Goal: Task Accomplishment & Management: Manage account settings

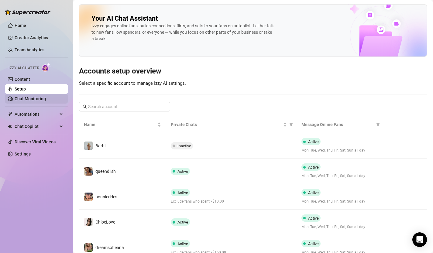
click at [28, 99] on link "Chat Monitoring" at bounding box center [30, 98] width 31 height 5
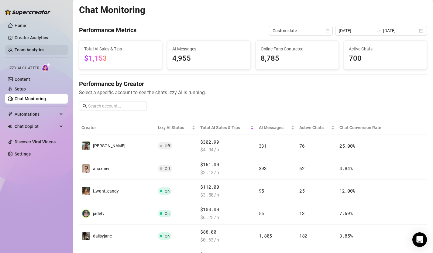
click at [35, 50] on link "Team Analytics" at bounding box center [30, 49] width 30 height 5
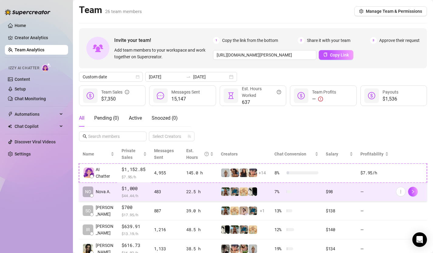
scroll to position [22, 0]
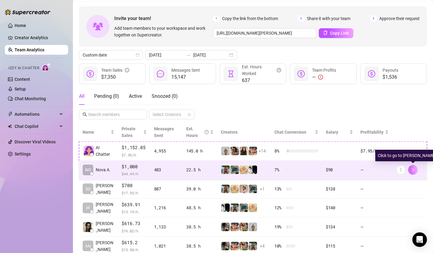
click at [411, 171] on icon "right" at bounding box center [413, 170] width 4 height 4
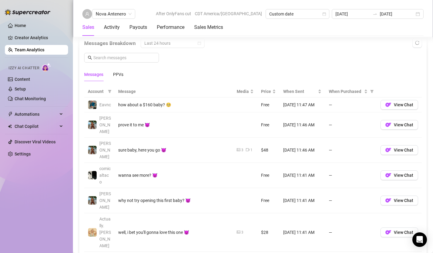
scroll to position [409, 0]
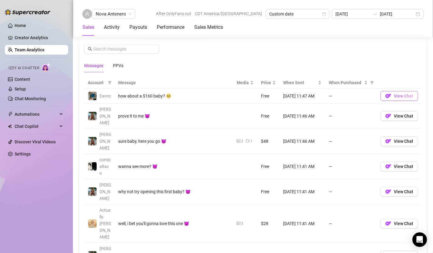
click at [410, 97] on span "View Chat" at bounding box center [403, 96] width 19 height 5
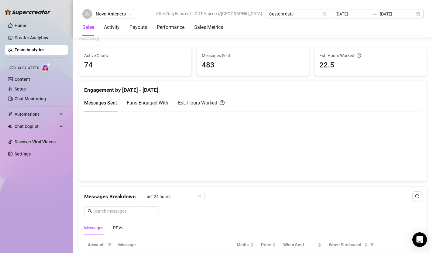
scroll to position [235, 0]
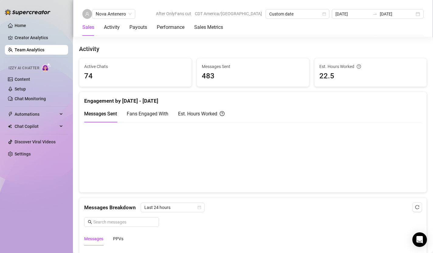
click at [38, 51] on link "Team Analytics" at bounding box center [30, 49] width 30 height 5
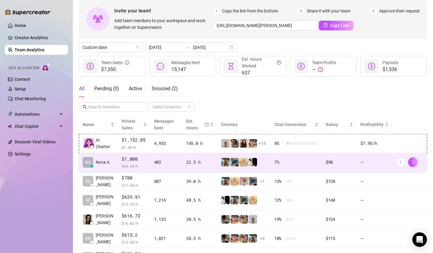
scroll to position [29, 0]
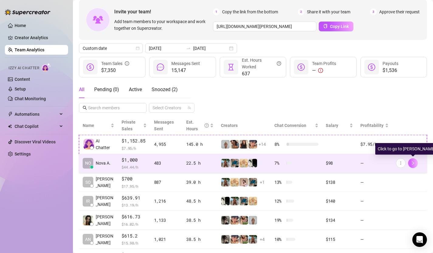
click at [413, 164] on icon "right" at bounding box center [413, 163] width 4 height 4
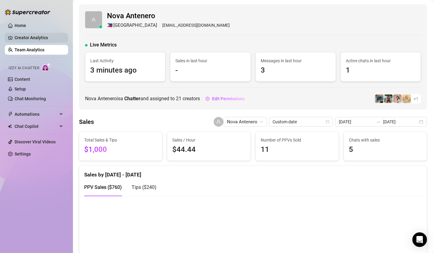
click at [33, 38] on link "Creator Analytics" at bounding box center [39, 38] width 49 height 10
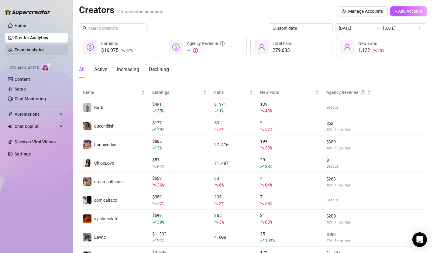
click at [39, 47] on link "Team Analytics" at bounding box center [30, 49] width 30 height 5
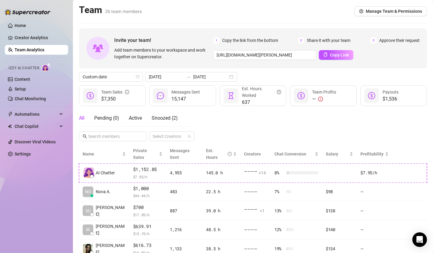
click at [37, 50] on link "Team Analytics" at bounding box center [30, 49] width 30 height 5
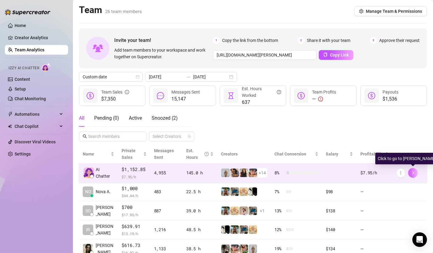
click at [414, 172] on icon "right" at bounding box center [413, 173] width 4 height 4
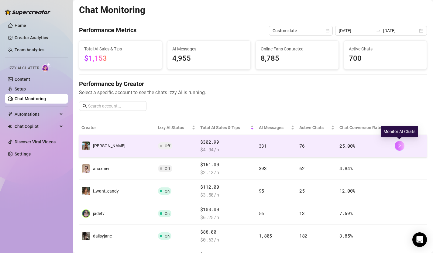
click at [400, 148] on icon "right" at bounding box center [399, 146] width 4 height 4
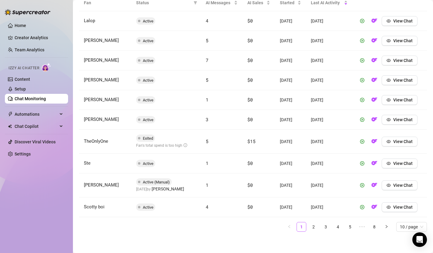
scroll to position [234, 0]
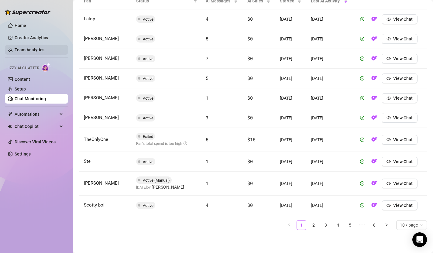
click at [29, 47] on link "Team Analytics" at bounding box center [30, 49] width 30 height 5
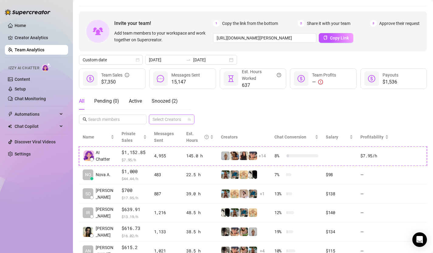
scroll to position [4, 0]
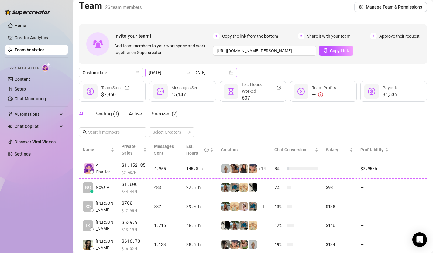
click at [219, 74] on div "[DATE] [DATE]" at bounding box center [191, 73] width 92 height 10
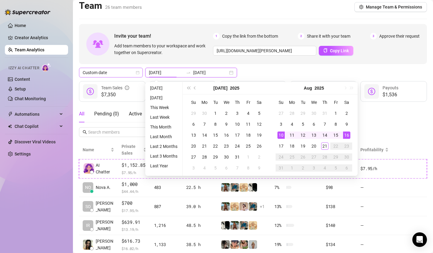
click at [138, 72] on icon "calendar" at bounding box center [138, 73] width 4 height 4
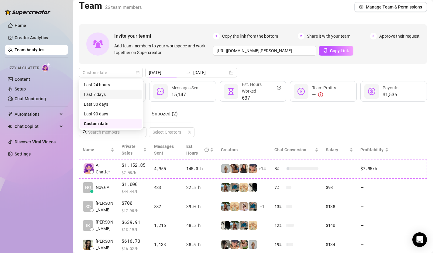
click at [109, 95] on div "Last 7 days" at bounding box center [111, 94] width 54 height 7
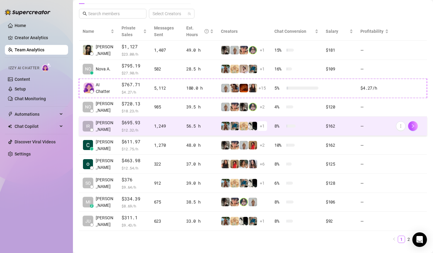
scroll to position [123, 0]
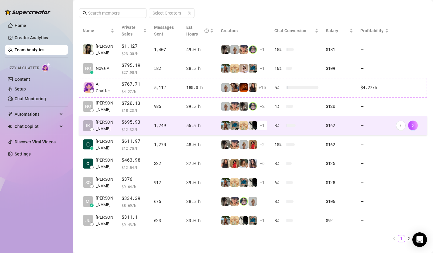
click at [263, 127] on span "+ 1" at bounding box center [262, 125] width 5 height 7
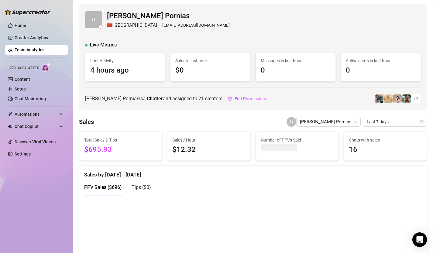
click at [36, 50] on link "Team Analytics" at bounding box center [30, 49] width 30 height 5
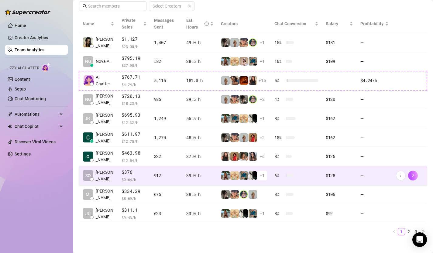
scroll to position [133, 0]
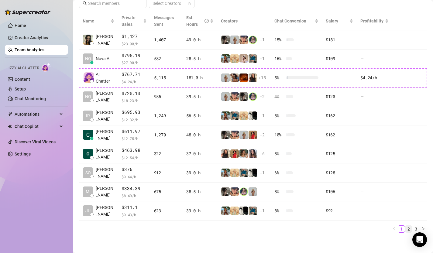
click at [409, 228] on link "2" at bounding box center [408, 229] width 7 height 7
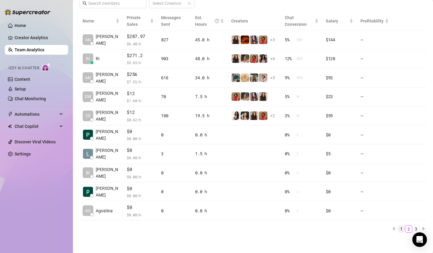
click at [402, 228] on link "1" at bounding box center [401, 229] width 7 height 7
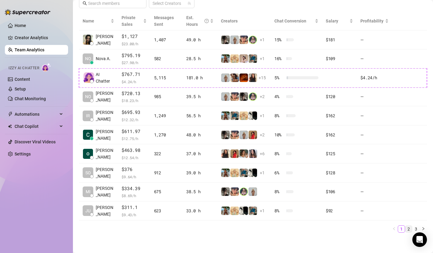
click at [411, 228] on link "2" at bounding box center [408, 229] width 7 height 7
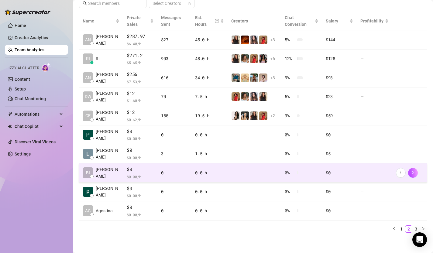
scroll to position [136, 0]
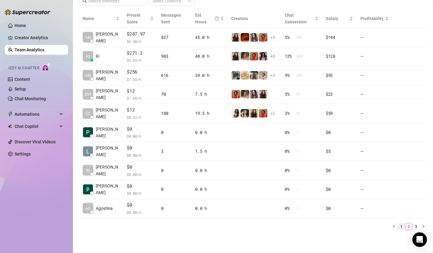
click at [400, 224] on link "1" at bounding box center [401, 226] width 7 height 7
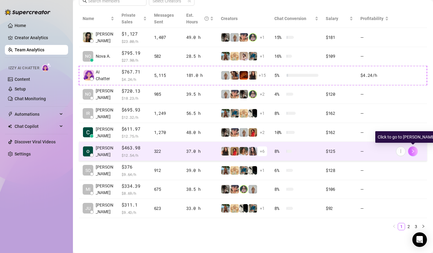
click at [414, 152] on icon "right" at bounding box center [413, 151] width 4 height 4
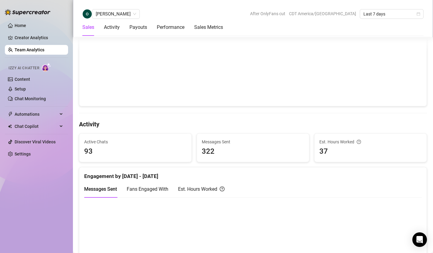
scroll to position [107, 0]
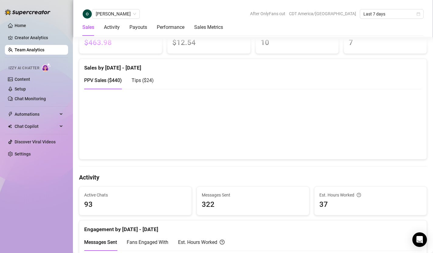
click at [37, 51] on link "Team Analytics" at bounding box center [30, 49] width 30 height 5
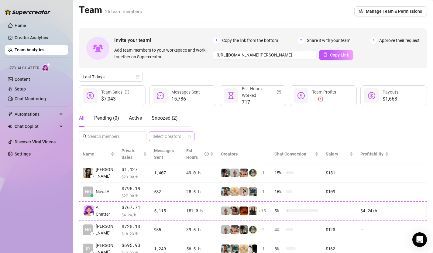
click at [185, 134] on div at bounding box center [168, 136] width 37 height 9
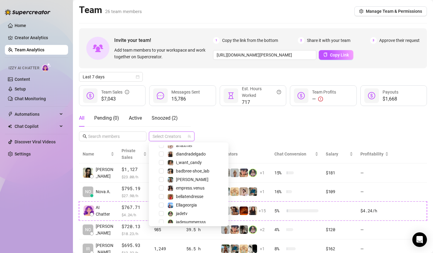
scroll to position [100, 0]
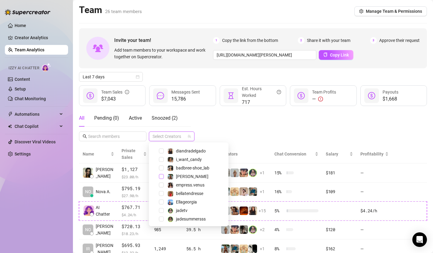
click at [161, 177] on span "Select tree node" at bounding box center [161, 176] width 5 height 5
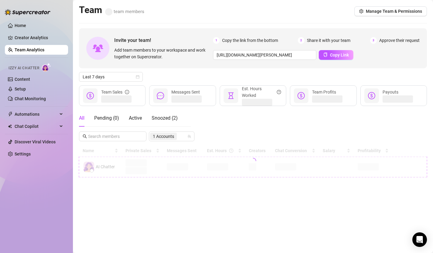
click at [225, 128] on div "All Pending ( 0 ) Active Snoozed ( 2 ) 1 Accounts" at bounding box center [253, 126] width 348 height 32
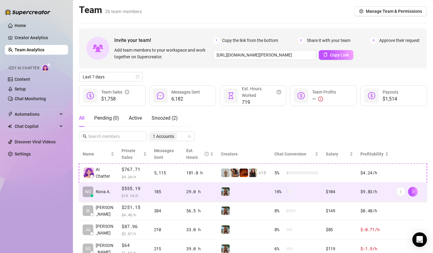
scroll to position [43, 0]
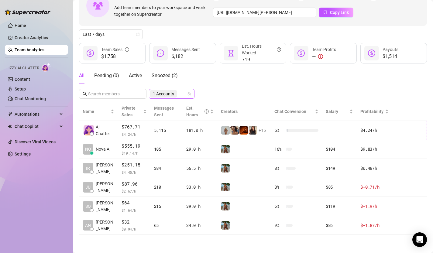
click at [178, 95] on input "search" at bounding box center [178, 93] width 1 height 7
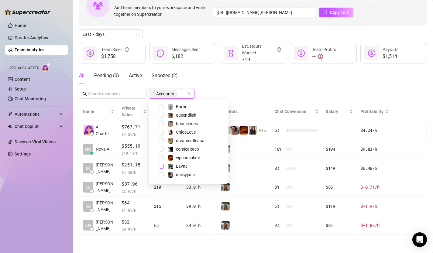
click at [160, 166] on span "Select tree node" at bounding box center [161, 166] width 5 height 5
click at [173, 94] on div "Invite your team! Add team members to your workspace and work together on Super…" at bounding box center [253, 110] width 348 height 249
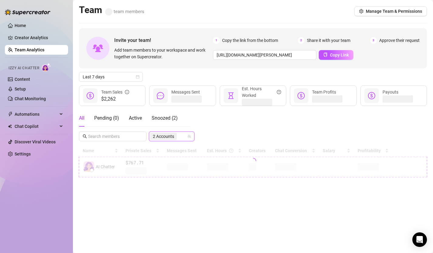
click at [170, 141] on div "2 Accounts" at bounding box center [172, 137] width 46 height 10
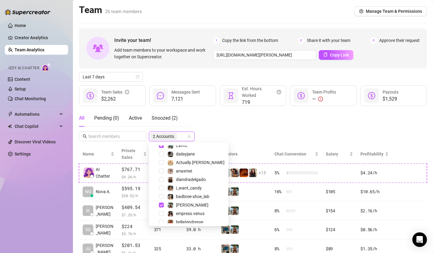
scroll to position [109, 0]
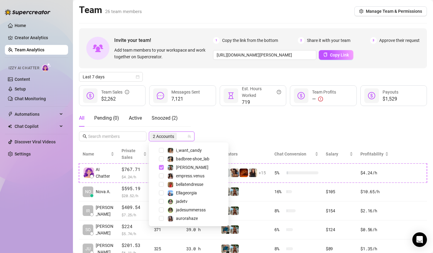
click at [163, 169] on span "Select tree node" at bounding box center [161, 167] width 5 height 5
click at [220, 138] on div "All Pending ( 0 ) Active Snoozed ( 2 ) 1 Accounts" at bounding box center [253, 126] width 348 height 32
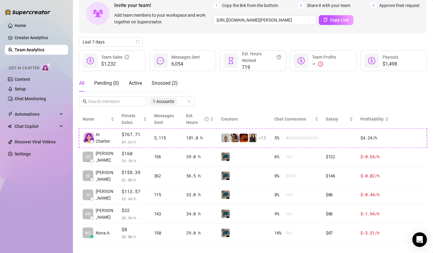
scroll to position [43, 0]
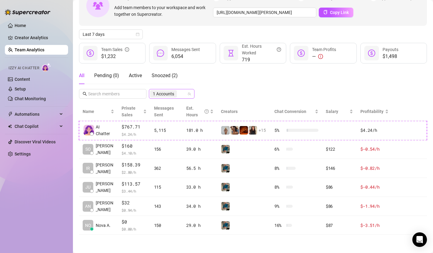
click at [189, 94] on icon "team" at bounding box center [189, 93] width 3 height 3
click at [174, 94] on span "1 Accounts" at bounding box center [163, 94] width 21 height 7
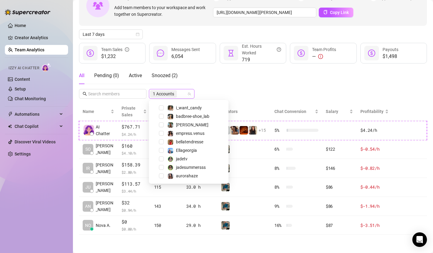
scroll to position [9, 0]
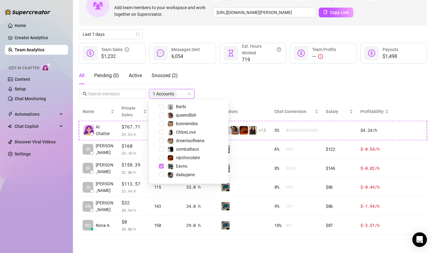
click at [161, 166] on span "Select tree node" at bounding box center [161, 166] width 5 height 5
click at [161, 176] on span "Select tree node" at bounding box center [161, 174] width 5 height 5
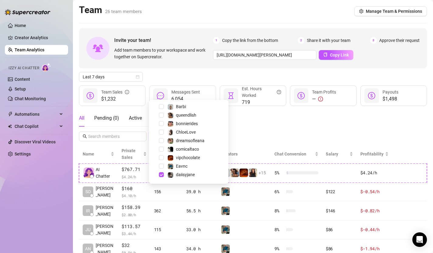
click at [226, 87] on div "Invite your team! Add team members to your workspace and work together on Super…" at bounding box center [253, 152] width 348 height 249
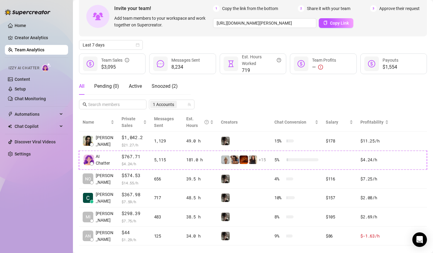
scroll to position [43, 0]
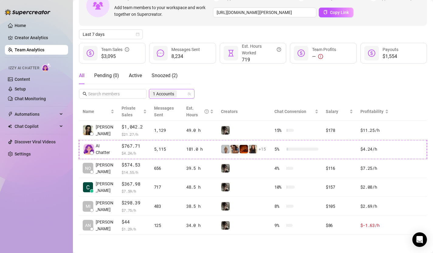
click at [178, 95] on input "search" at bounding box center [178, 93] width 1 height 7
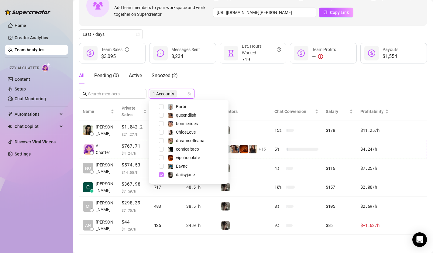
click at [160, 177] on span "Select tree node" at bounding box center [161, 174] width 5 height 5
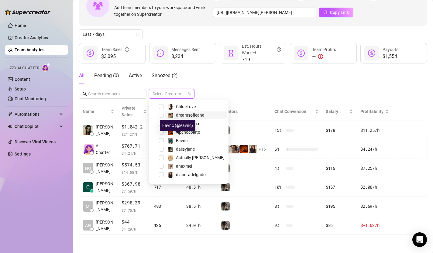
scroll to position [47, 0]
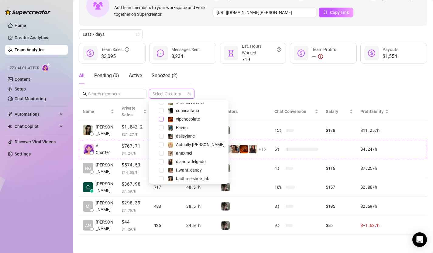
click at [161, 119] on span "Select tree node" at bounding box center [161, 119] width 5 height 5
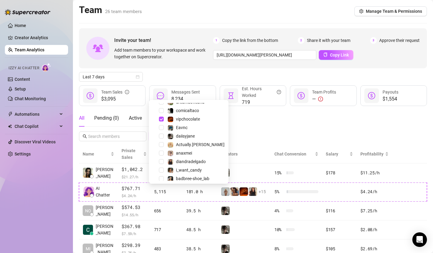
click at [204, 85] on div "Invite your team! Add team members to your workspace and work together on Super…" at bounding box center [253, 152] width 348 height 249
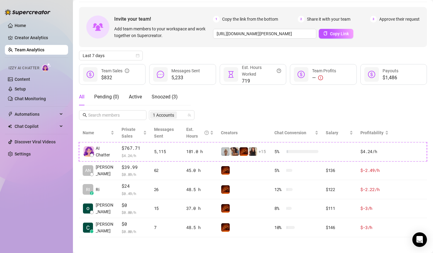
scroll to position [24, 0]
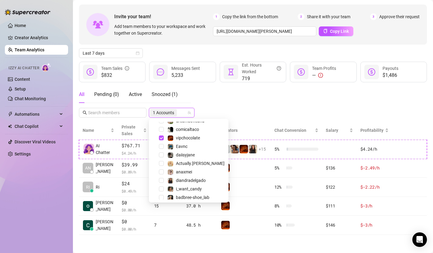
click at [179, 114] on input "search" at bounding box center [178, 112] width 1 height 7
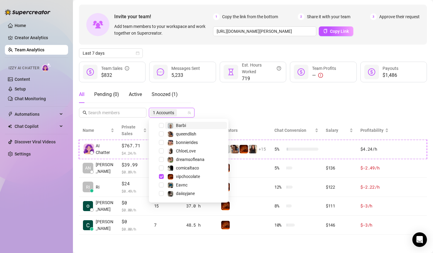
click at [191, 111] on icon "team" at bounding box center [189, 113] width 4 height 4
click at [178, 114] on input "search" at bounding box center [178, 112] width 1 height 7
click at [162, 178] on span "Select tree node" at bounding box center [161, 176] width 5 height 5
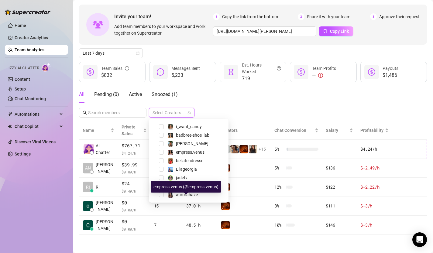
scroll to position [0, 0]
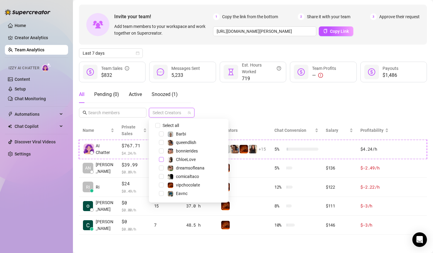
click at [161, 161] on span "Select tree node" at bounding box center [161, 159] width 5 height 5
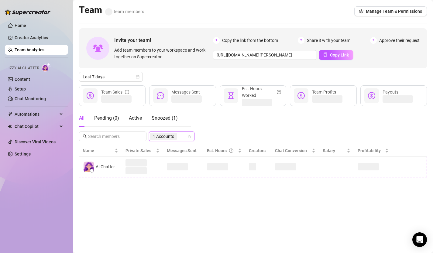
click at [232, 107] on div "Invite your team! Add team members to your workspace and work together on Super…" at bounding box center [253, 102] width 348 height 149
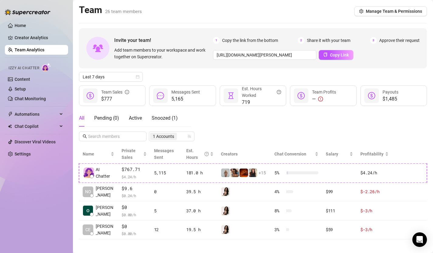
scroll to position [5, 0]
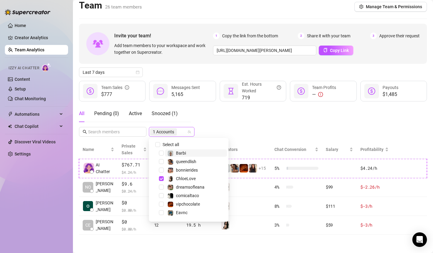
click at [176, 131] on span "1 Accounts" at bounding box center [163, 131] width 27 height 7
click at [162, 178] on span "Select tree node" at bounding box center [161, 178] width 5 height 5
click at [161, 170] on span "Select tree node" at bounding box center [161, 170] width 5 height 5
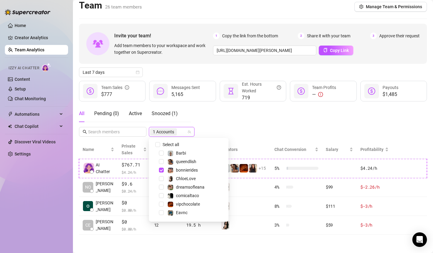
click at [228, 131] on div "All Pending ( 0 ) Active Snoozed ( 1 ) 1 Accounts" at bounding box center [253, 121] width 348 height 32
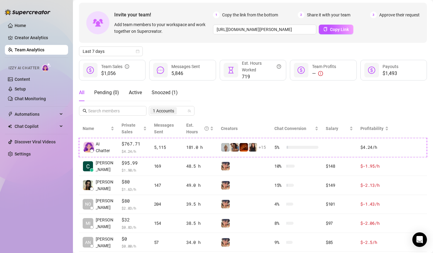
scroll to position [43, 0]
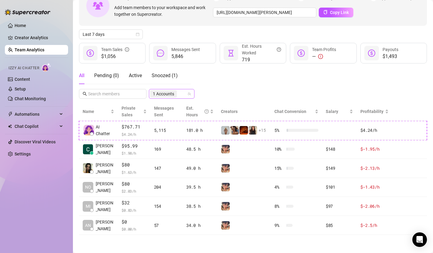
click at [180, 91] on div "1 Accounts" at bounding box center [168, 94] width 37 height 9
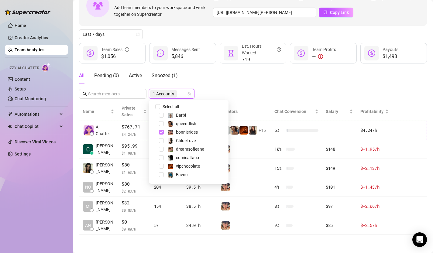
click at [162, 133] on span "Select tree node" at bounding box center [161, 132] width 5 height 5
click at [216, 99] on div "Invite your team! Add team members to your workspace and work together on Super…" at bounding box center [253, 110] width 348 height 249
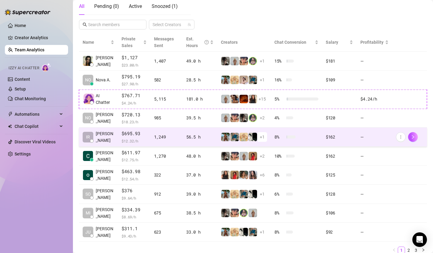
scroll to position [105, 0]
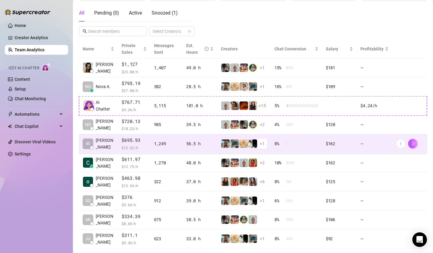
click at [109, 143] on td "IR [PERSON_NAME]" at bounding box center [98, 143] width 39 height 19
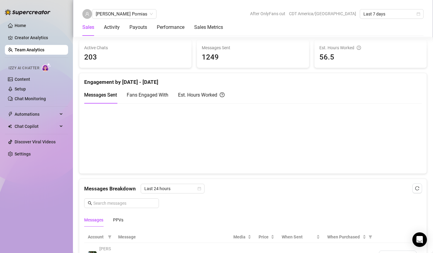
scroll to position [251, 0]
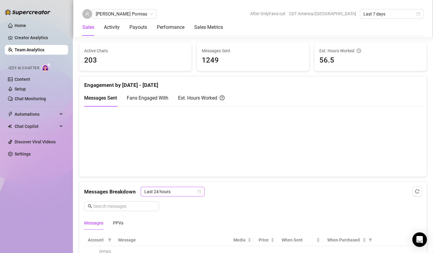
click at [198, 192] on icon "calendar" at bounding box center [199, 192] width 4 height 4
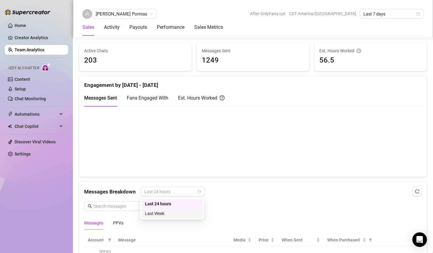
click at [182, 210] on div "Last Week" at bounding box center [172, 213] width 54 height 7
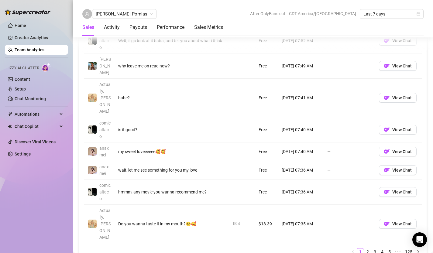
scroll to position [511, 0]
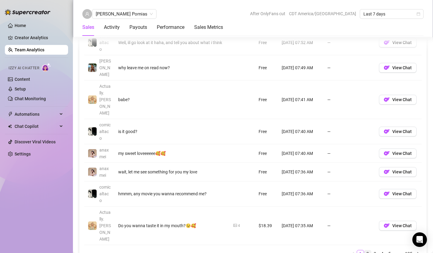
click at [368, 250] on link "2" at bounding box center [367, 253] width 7 height 7
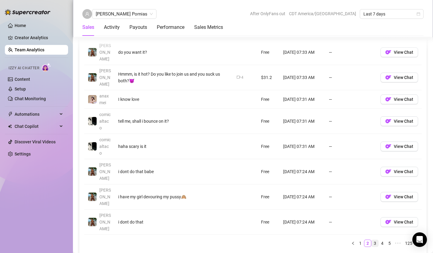
click at [375, 240] on link "3" at bounding box center [375, 243] width 7 height 7
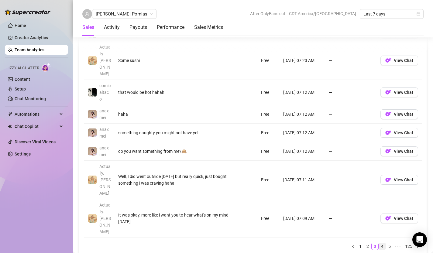
click at [382, 243] on link "4" at bounding box center [382, 246] width 7 height 7
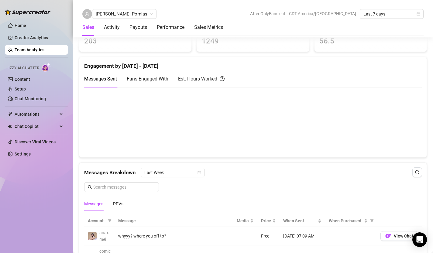
scroll to position [268, 0]
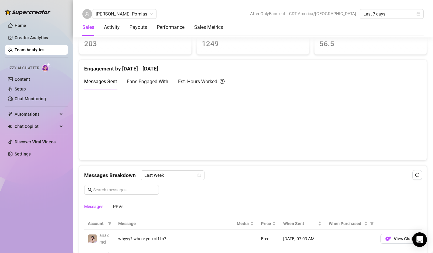
click at [35, 51] on link "Team Analytics" at bounding box center [30, 49] width 30 height 5
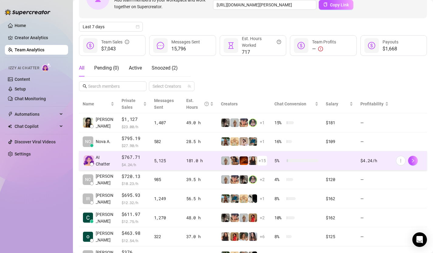
scroll to position [54, 0]
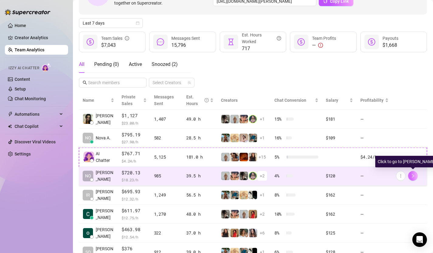
click at [414, 177] on icon "right" at bounding box center [413, 176] width 4 height 4
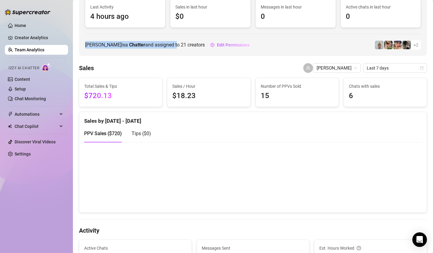
drag, startPoint x: 86, startPoint y: 45, endPoint x: 157, endPoint y: 47, distance: 71.1
click at [157, 47] on span "[PERSON_NAME] is a Chatter and assigned to 21 creators" at bounding box center [145, 45] width 120 height 8
click at [179, 47] on span "[PERSON_NAME] is a Chatter and assigned to 21 creators" at bounding box center [145, 45] width 120 height 8
click at [27, 50] on link "Team Analytics" at bounding box center [30, 49] width 30 height 5
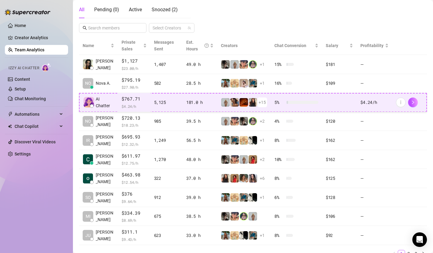
scroll to position [111, 0]
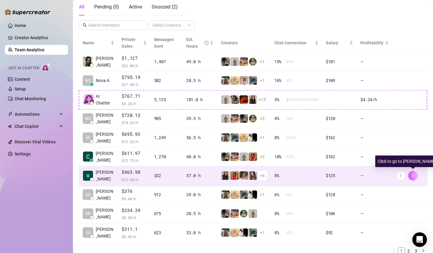
click at [413, 175] on icon "right" at bounding box center [413, 176] width 2 height 4
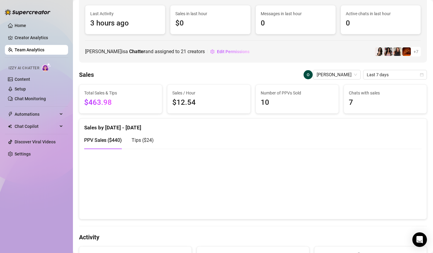
scroll to position [46, 0]
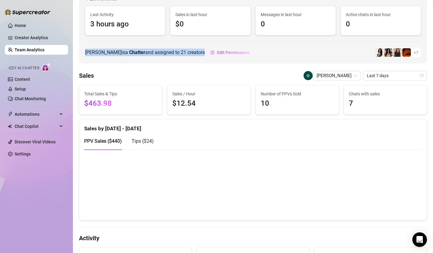
drag, startPoint x: 84, startPoint y: 53, endPoint x: 183, endPoint y: 53, distance: 99.1
click at [183, 53] on div "[PERSON_NAME] 🇵🇭 [GEOGRAPHIC_DATA] [EMAIL_ADDRESS][DOMAIN_NAME] Live Metrics La…" at bounding box center [253, 10] width 348 height 105
click at [36, 49] on link "Team Analytics" at bounding box center [30, 49] width 30 height 5
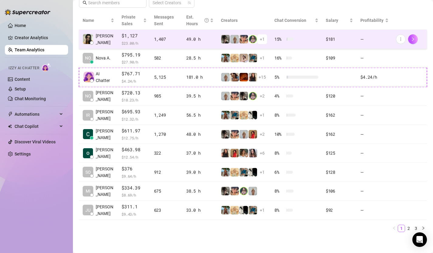
scroll to position [136, 0]
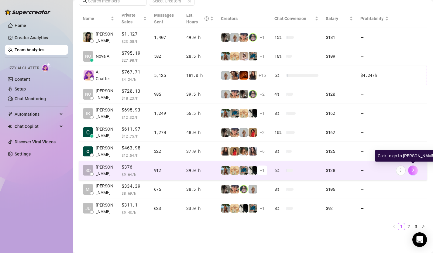
click at [413, 170] on icon "right" at bounding box center [413, 171] width 2 height 4
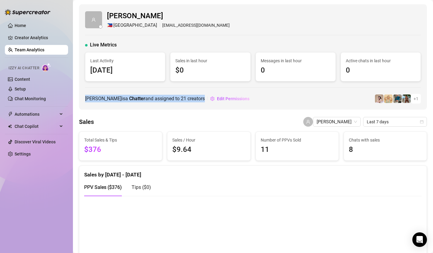
drag, startPoint x: 85, startPoint y: 98, endPoint x: 219, endPoint y: 99, distance: 134.0
click at [219, 99] on div "[PERSON_NAME] is a Chatter and assigned to 21 creators Edit Permissions" at bounding box center [167, 99] width 165 height 10
click at [24, 50] on link "Team Analytics" at bounding box center [30, 49] width 30 height 5
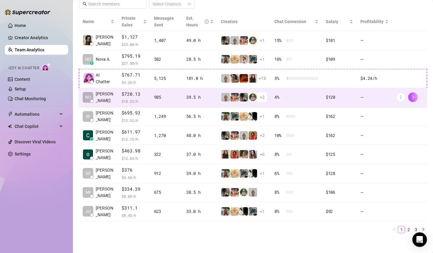
scroll to position [136, 0]
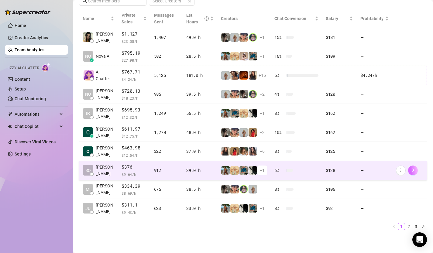
click at [414, 170] on icon "right" at bounding box center [413, 170] width 4 height 4
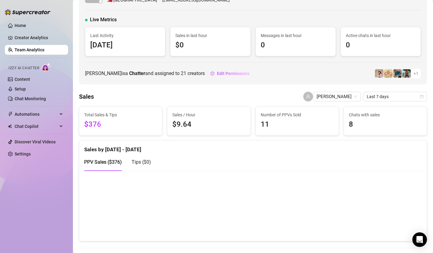
scroll to position [23, 0]
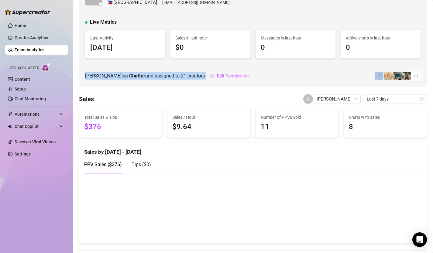
drag, startPoint x: 82, startPoint y: 75, endPoint x: 233, endPoint y: 81, distance: 150.5
click at [233, 81] on div "[PERSON_NAME] 🇵🇭 [GEOGRAPHIC_DATA] [EMAIL_ADDRESS][DOMAIN_NAME] Live Metrics La…" at bounding box center [253, 33] width 348 height 105
click at [29, 50] on link "Team Analytics" at bounding box center [30, 49] width 30 height 5
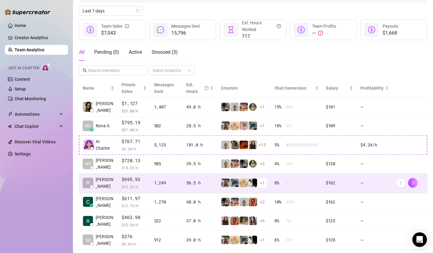
scroll to position [95, 0]
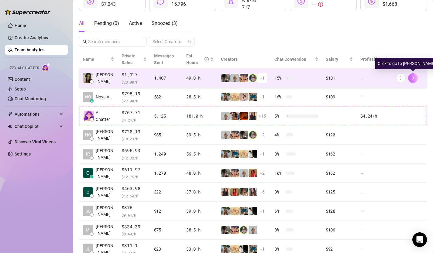
click at [412, 80] on icon "right" at bounding box center [413, 78] width 4 height 4
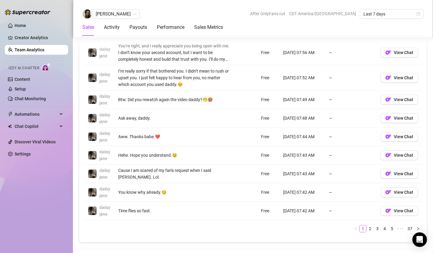
scroll to position [487, 0]
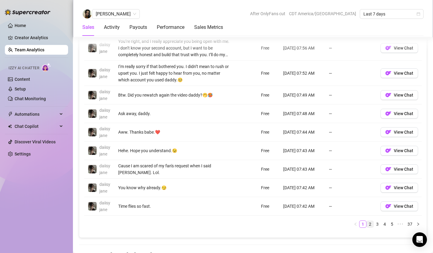
click at [371, 225] on link "2" at bounding box center [370, 224] width 7 height 7
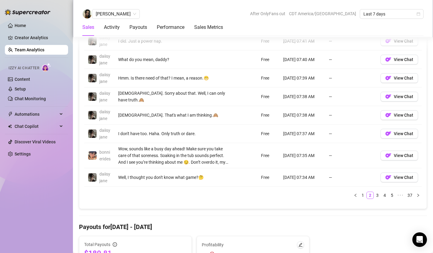
scroll to position [501, 0]
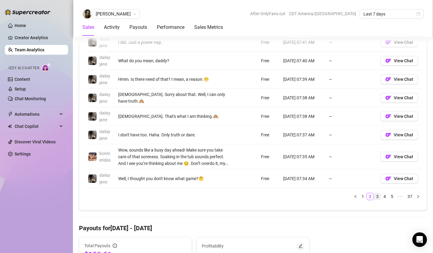
click at [379, 195] on link "3" at bounding box center [377, 196] width 7 height 7
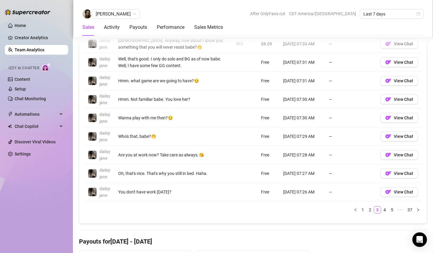
scroll to position [491, 0]
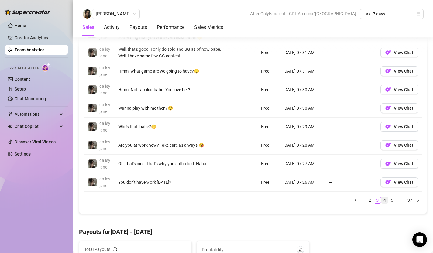
click at [385, 199] on link "4" at bounding box center [384, 200] width 7 height 7
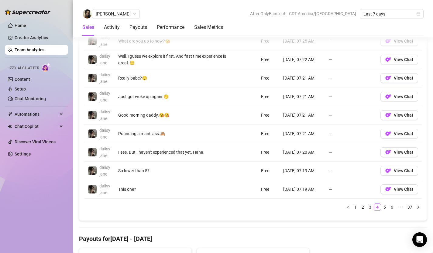
scroll to position [488, 0]
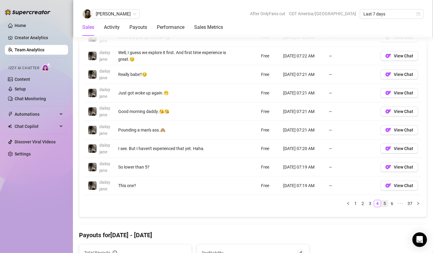
click at [384, 202] on link "5" at bounding box center [384, 203] width 7 height 7
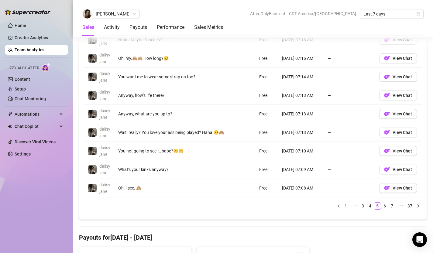
scroll to position [504, 0]
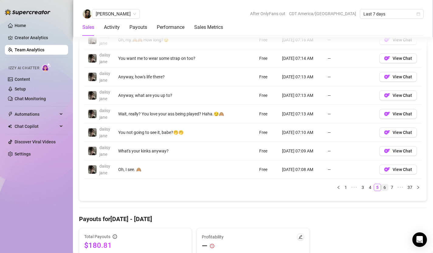
click at [383, 185] on link "6" at bounding box center [384, 187] width 7 height 7
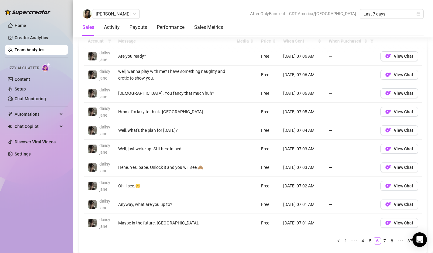
scroll to position [501, 0]
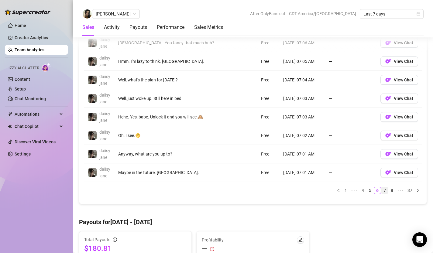
click at [384, 189] on link "7" at bounding box center [384, 190] width 7 height 7
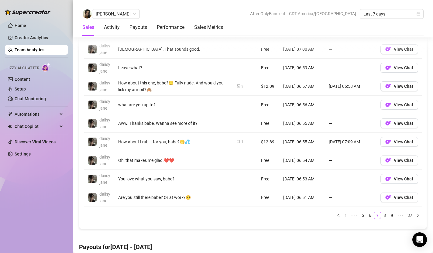
scroll to position [475, 0]
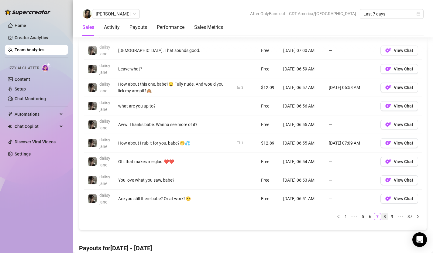
click at [385, 218] on link "8" at bounding box center [384, 216] width 7 height 7
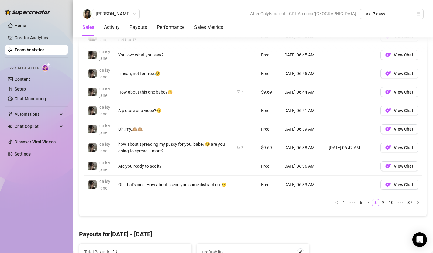
scroll to position [492, 0]
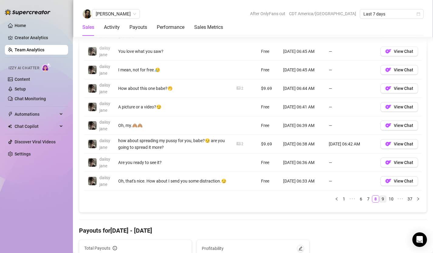
click at [383, 199] on link "9" at bounding box center [382, 199] width 7 height 7
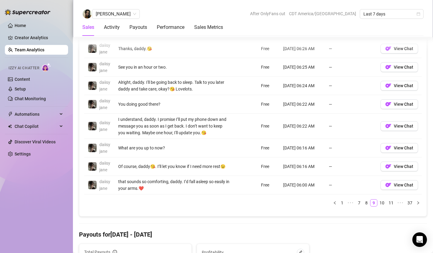
scroll to position [495, 0]
click at [383, 204] on link "10" at bounding box center [382, 203] width 9 height 7
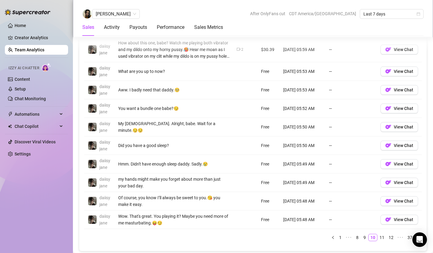
scroll to position [461, 0]
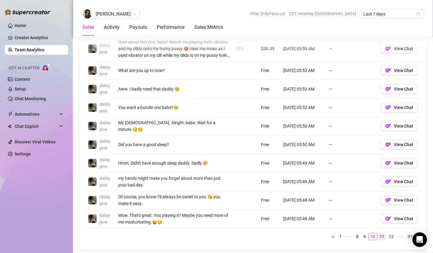
click at [380, 237] on link "11" at bounding box center [382, 236] width 9 height 7
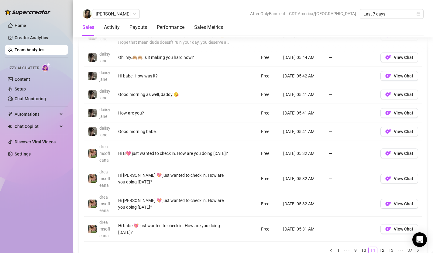
scroll to position [503, 0]
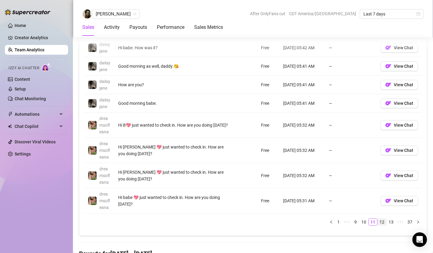
click at [381, 222] on link "12" at bounding box center [382, 222] width 9 height 7
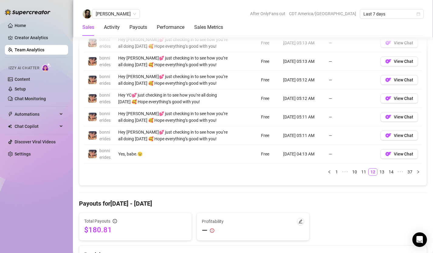
scroll to position [527, 0]
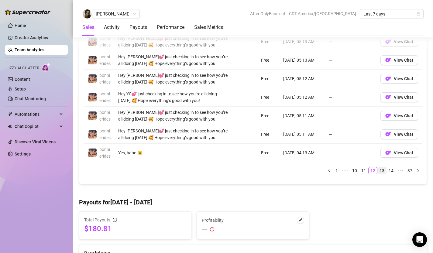
click at [382, 174] on link "13" at bounding box center [382, 170] width 9 height 7
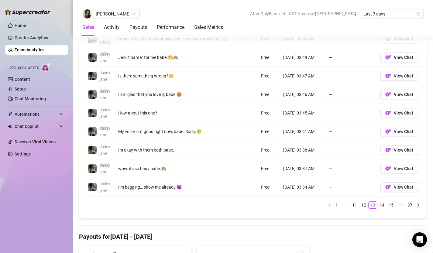
scroll to position [488, 0]
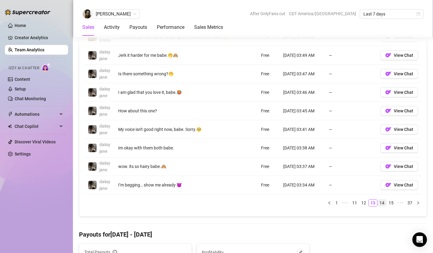
click at [380, 206] on link "14" at bounding box center [382, 203] width 9 height 7
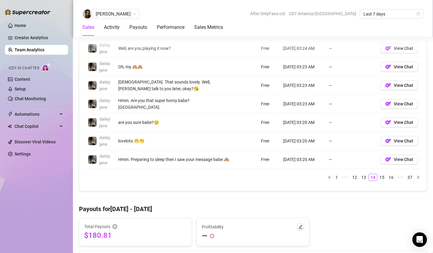
scroll to position [472, 0]
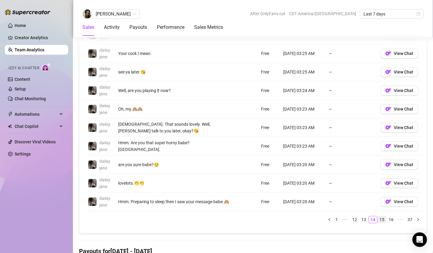
click at [384, 221] on link "15" at bounding box center [382, 219] width 9 height 7
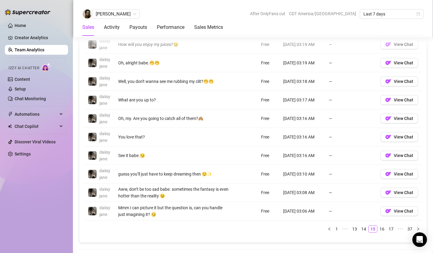
scroll to position [465, 0]
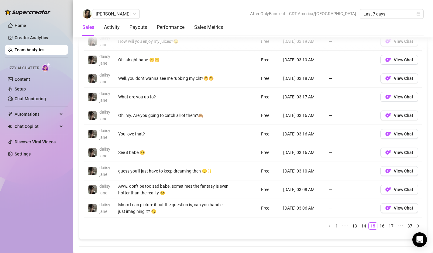
click at [381, 225] on link "16" at bounding box center [382, 226] width 9 height 7
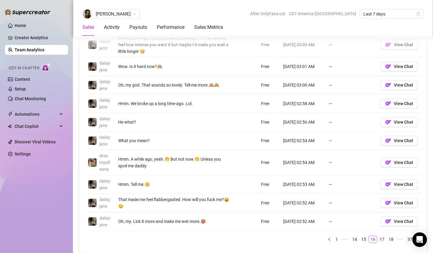
scroll to position [435, 0]
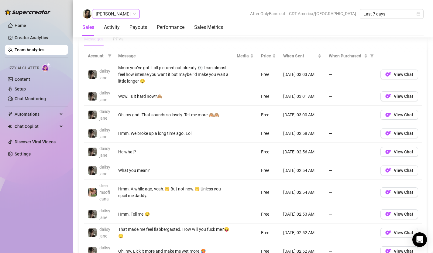
click at [136, 12] on span "[PERSON_NAME]" at bounding box center [116, 13] width 40 height 9
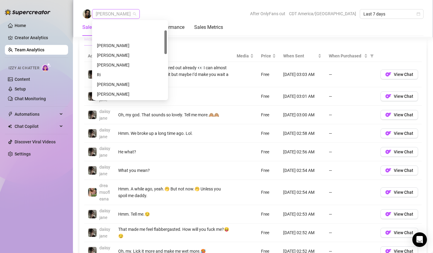
scroll to position [29, 0]
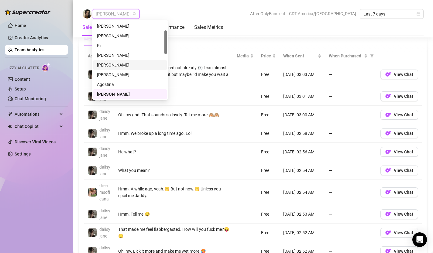
click at [115, 62] on div "[PERSON_NAME]" at bounding box center [130, 65] width 66 height 7
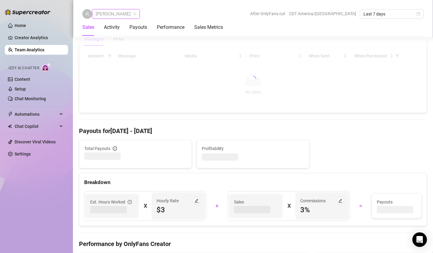
click at [112, 11] on span "[PERSON_NAME]" at bounding box center [116, 13] width 40 height 9
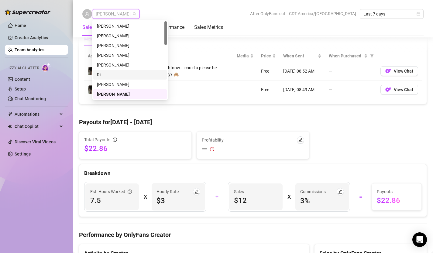
click at [105, 74] on div "Ri" at bounding box center [130, 74] width 66 height 7
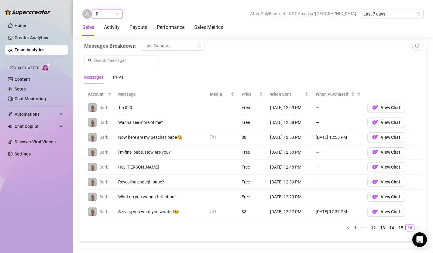
scroll to position [411, 0]
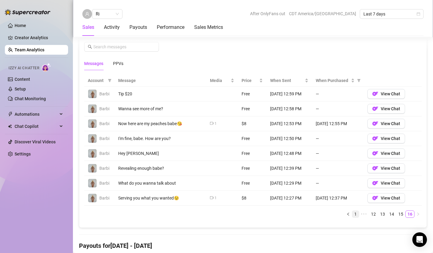
click at [356, 215] on link "1" at bounding box center [355, 214] width 7 height 7
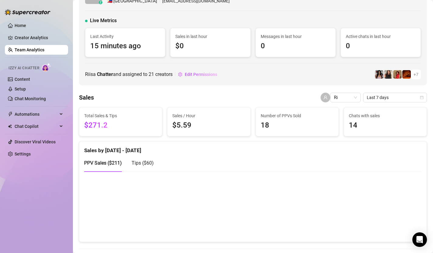
scroll to position [0, 0]
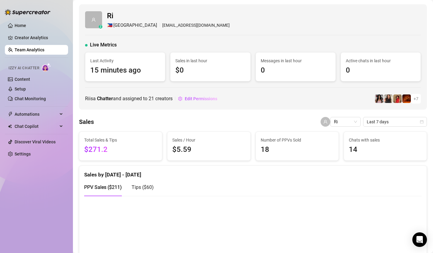
click at [25, 50] on link "Team Analytics" at bounding box center [30, 49] width 30 height 5
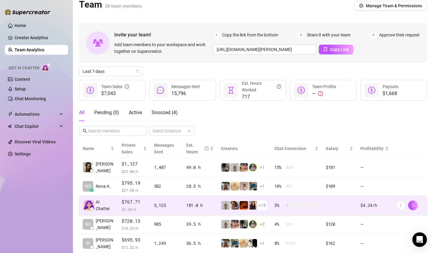
scroll to position [3, 0]
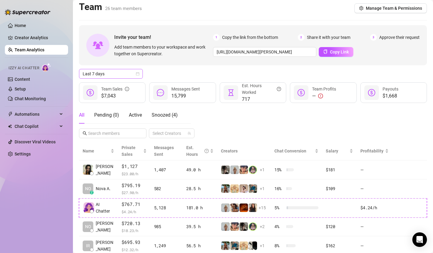
click at [131, 72] on span "Last 7 days" at bounding box center [111, 73] width 57 height 9
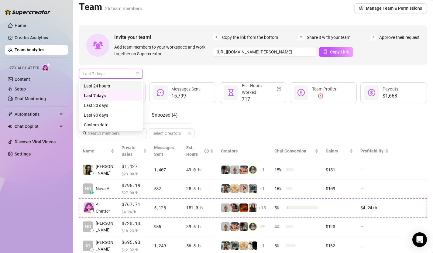
click at [123, 83] on div "Last 24 hours" at bounding box center [111, 86] width 54 height 7
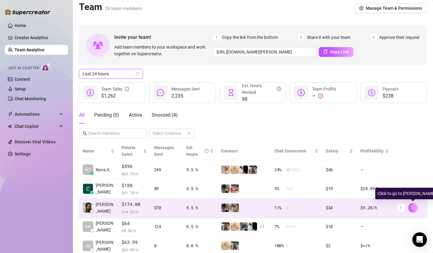
click at [413, 208] on icon "right" at bounding box center [413, 208] width 4 height 4
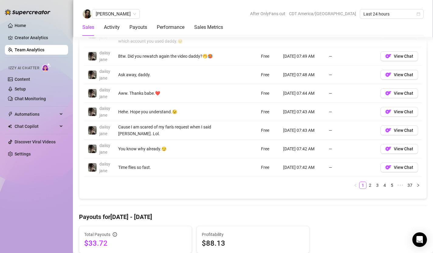
scroll to position [589, 0]
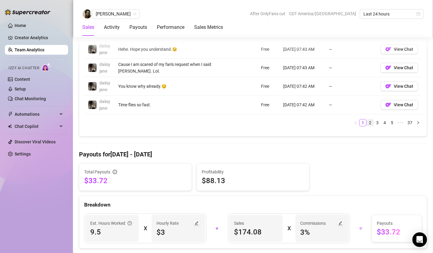
click at [370, 119] on link "2" at bounding box center [370, 122] width 7 height 7
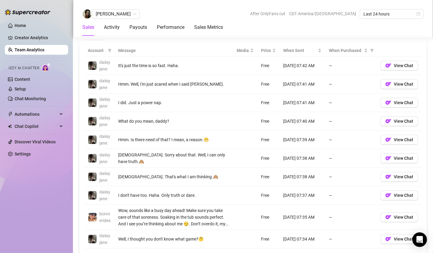
scroll to position [403, 0]
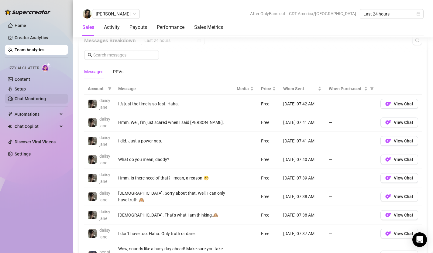
click at [25, 96] on link "Chat Monitoring" at bounding box center [30, 98] width 31 height 5
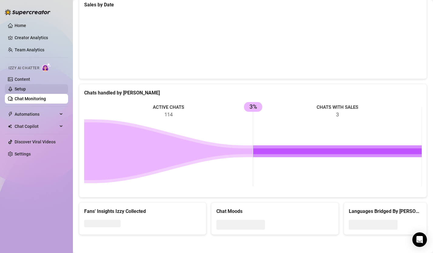
scroll to position [399, 0]
click at [26, 89] on link "Setup" at bounding box center [20, 89] width 11 height 5
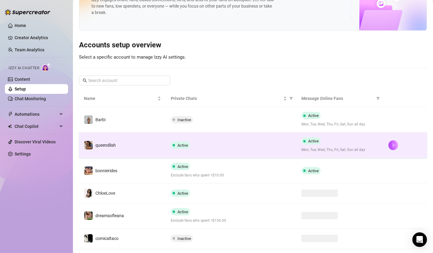
scroll to position [26, 0]
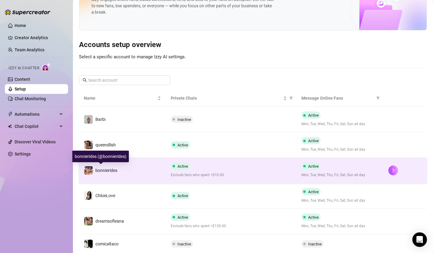
click at [114, 170] on span "bonnierides" at bounding box center [106, 170] width 22 height 5
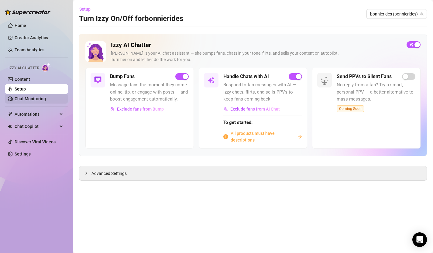
click at [25, 96] on link "Chat Monitoring" at bounding box center [30, 98] width 31 height 5
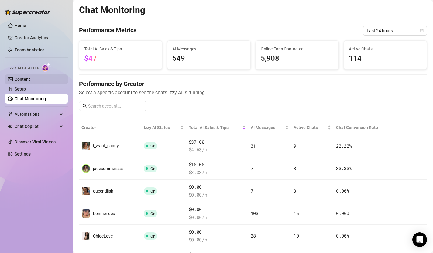
click at [26, 81] on link "Content" at bounding box center [22, 79] width 15 height 5
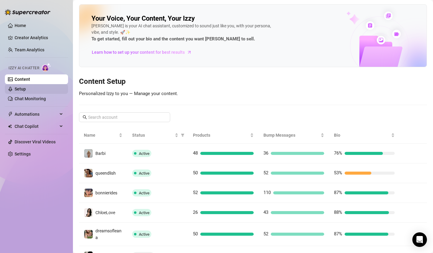
click at [26, 90] on link "Setup" at bounding box center [20, 89] width 11 height 5
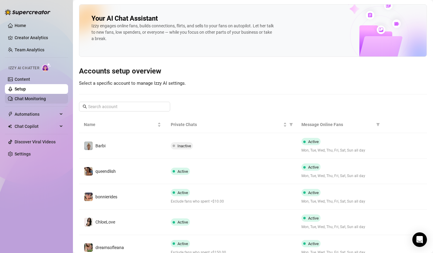
click at [29, 98] on link "Chat Monitoring" at bounding box center [30, 98] width 31 height 5
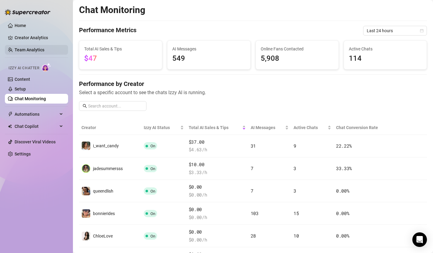
click at [31, 49] on link "Team Analytics" at bounding box center [30, 49] width 30 height 5
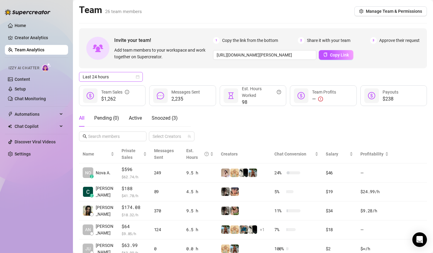
click at [138, 77] on icon "calendar" at bounding box center [138, 77] width 4 height 4
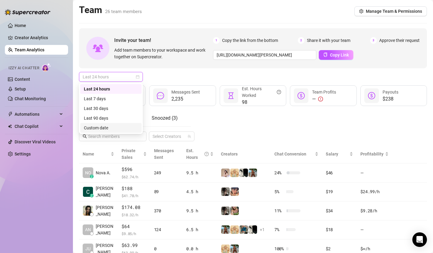
click at [112, 127] on div "Custom date" at bounding box center [111, 128] width 54 height 7
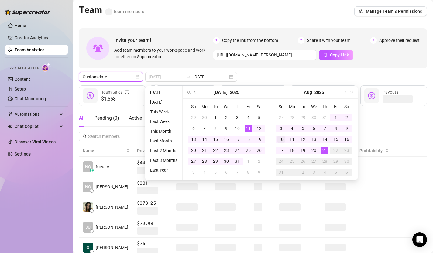
type input "[DATE]"
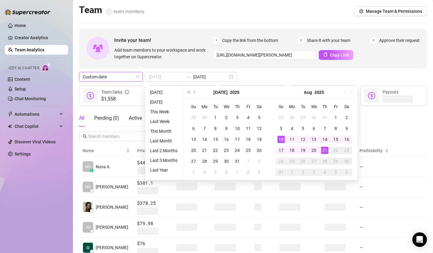
click at [282, 139] on div "10" at bounding box center [280, 139] width 7 height 7
type input "[DATE]"
click at [349, 140] on div "16" at bounding box center [346, 139] width 7 height 7
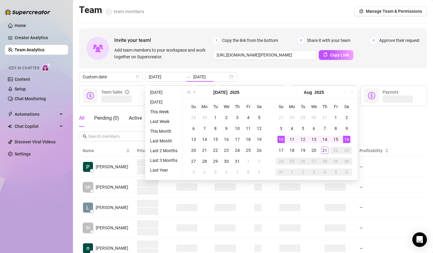
type input "[DATE]"
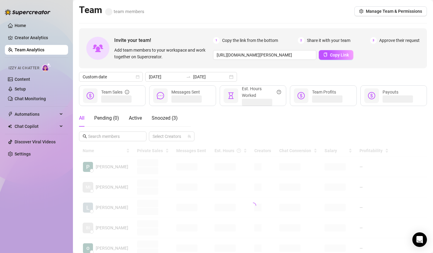
click at [371, 125] on div "All Pending ( 0 ) Active Snoozed ( 3 ) Select Creators" at bounding box center [253, 126] width 348 height 32
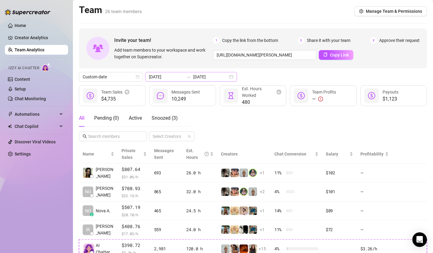
click at [216, 76] on div "[DATE] [DATE]" at bounding box center [191, 77] width 92 height 10
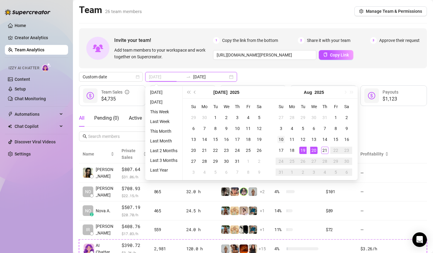
type input "[DATE]"
click at [282, 137] on div "10" at bounding box center [280, 139] width 7 height 7
type input "[DATE]"
click at [346, 137] on div "16" at bounding box center [346, 139] width 7 height 7
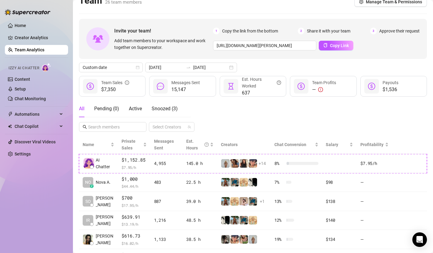
scroll to position [20, 0]
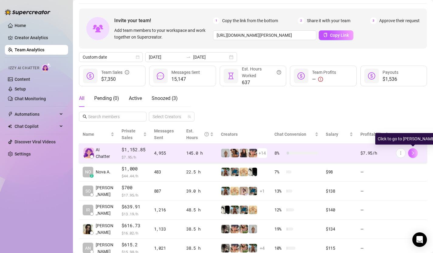
click at [412, 153] on icon "right" at bounding box center [413, 153] width 4 height 4
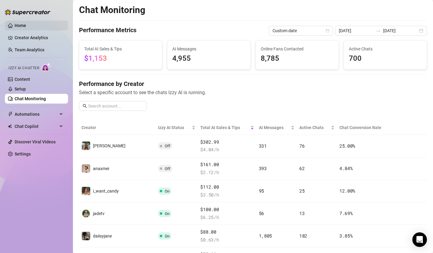
click at [26, 26] on link "Home" at bounding box center [21, 25] width 12 height 5
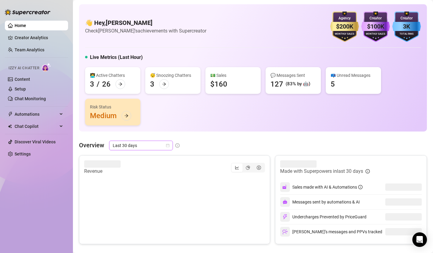
click at [170, 146] on div "Last 30 days" at bounding box center [141, 146] width 64 height 10
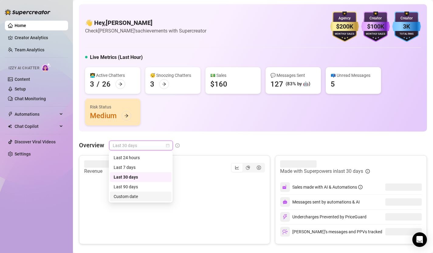
click at [137, 198] on div "Custom date" at bounding box center [141, 196] width 54 height 7
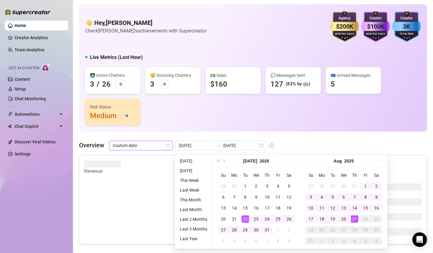
type input "[DATE]"
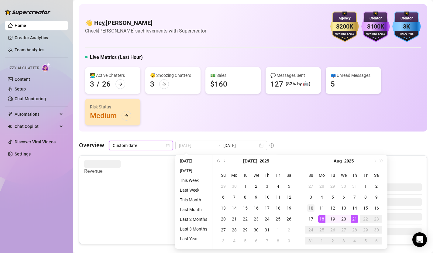
type input "[DATE]"
click at [312, 208] on div "10" at bounding box center [310, 207] width 7 height 7
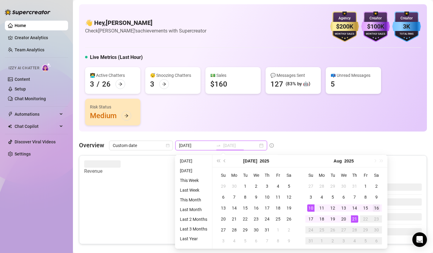
type input "[DATE]"
click at [379, 209] on div "16" at bounding box center [376, 207] width 7 height 7
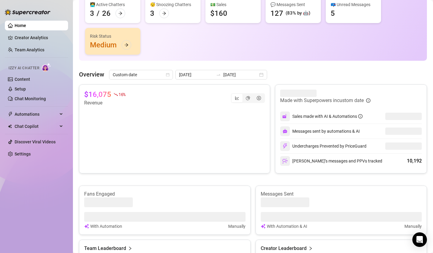
scroll to position [67, 0]
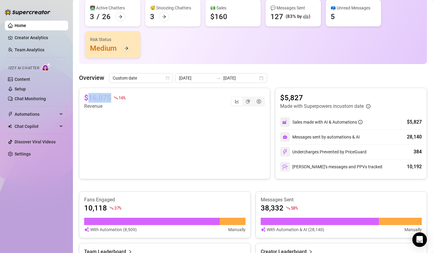
drag, startPoint x: 88, startPoint y: 97, endPoint x: 112, endPoint y: 97, distance: 24.0
click at [112, 97] on div "$16,075 16 %" at bounding box center [104, 98] width 41 height 10
click at [32, 49] on link "Team Analytics" at bounding box center [30, 49] width 30 height 5
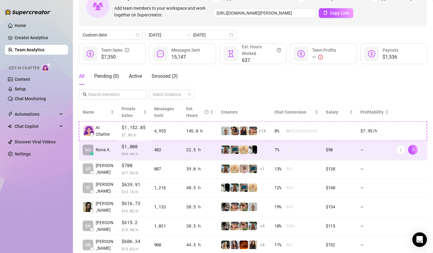
scroll to position [34, 0]
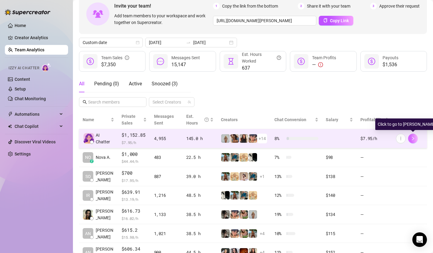
click at [414, 139] on icon "right" at bounding box center [413, 138] width 4 height 4
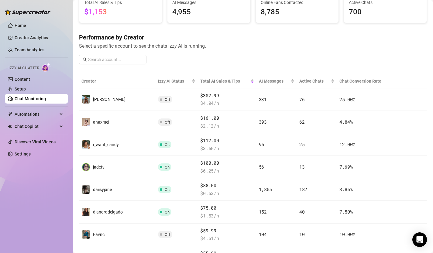
scroll to position [46, 0]
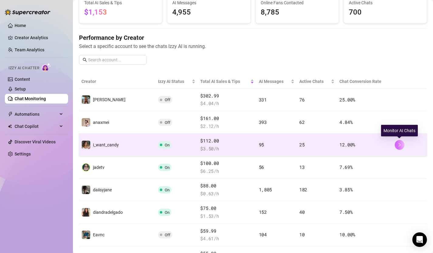
click at [399, 146] on icon "right" at bounding box center [399, 145] width 4 height 4
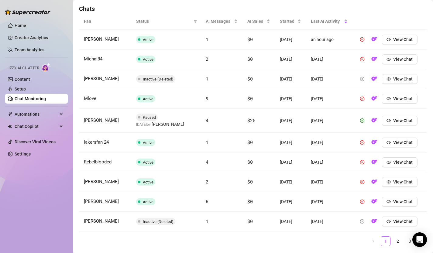
scroll to position [217, 0]
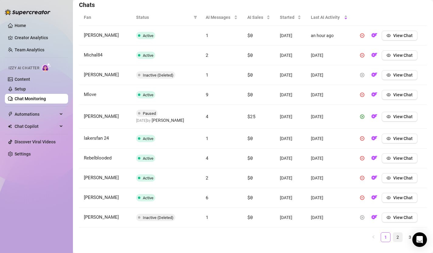
click at [397, 238] on link "2" at bounding box center [397, 237] width 9 height 9
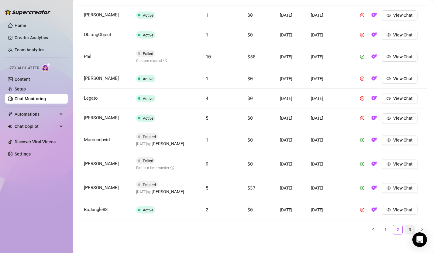
click at [410, 227] on link "3" at bounding box center [409, 229] width 9 height 9
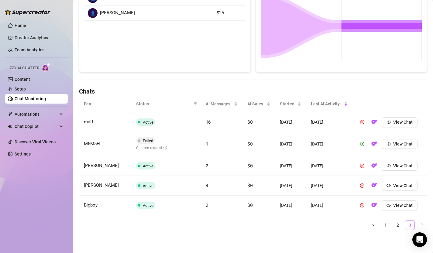
scroll to position [130, 0]
click at [397, 223] on link "2" at bounding box center [397, 225] width 9 height 9
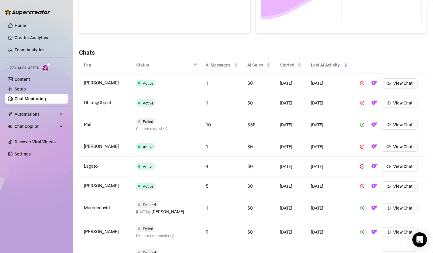
scroll to position [166, 0]
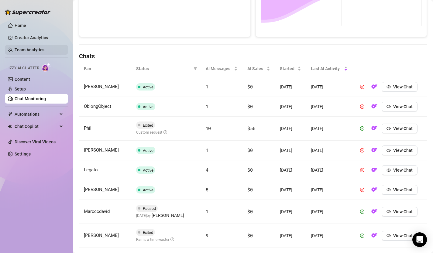
click at [30, 50] on link "Team Analytics" at bounding box center [30, 49] width 30 height 5
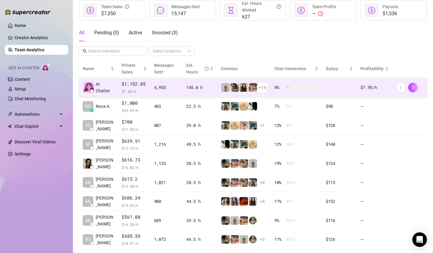
scroll to position [89, 0]
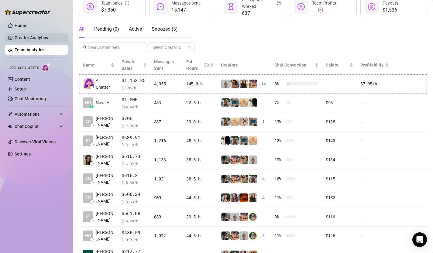
click at [39, 36] on link "Creator Analytics" at bounding box center [39, 38] width 49 height 10
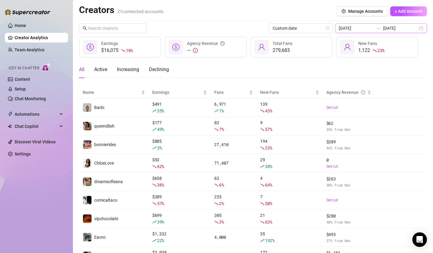
click at [423, 29] on div "[DATE] [DATE]" at bounding box center [381, 28] width 92 height 10
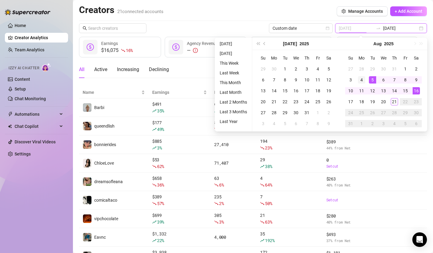
type input "[DATE]"
click at [362, 80] on div "4" at bounding box center [361, 79] width 7 height 7
type input "[DATE]"
click at [361, 101] on div "18" at bounding box center [361, 101] width 7 height 7
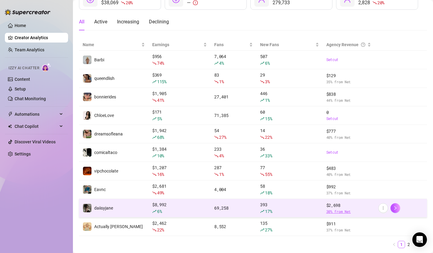
scroll to position [66, 0]
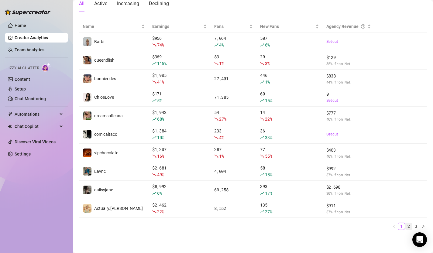
click at [408, 225] on link "2" at bounding box center [408, 226] width 7 height 7
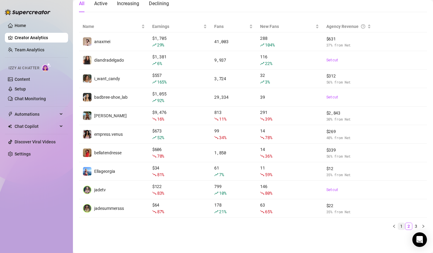
click at [403, 227] on link "1" at bounding box center [401, 226] width 7 height 7
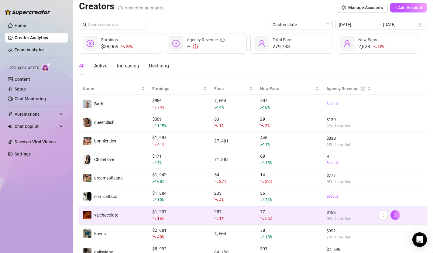
scroll to position [0, 0]
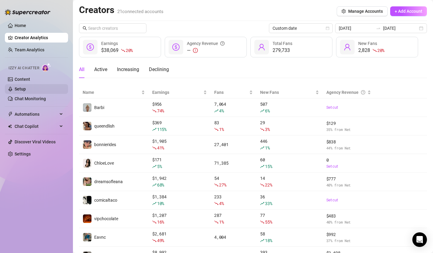
click at [26, 90] on link "Setup" at bounding box center [20, 89] width 11 height 5
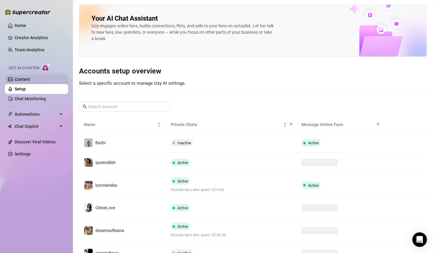
click at [30, 78] on link "Content" at bounding box center [22, 79] width 15 height 5
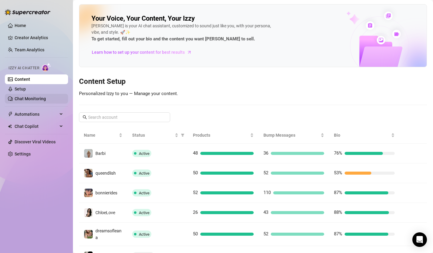
click at [34, 97] on link "Chat Monitoring" at bounding box center [30, 98] width 31 height 5
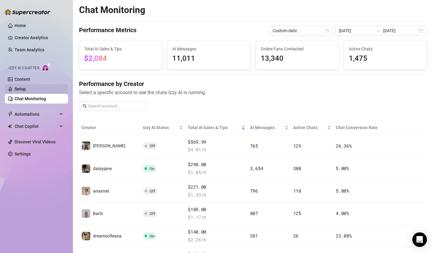
click at [26, 91] on link "Setup" at bounding box center [20, 89] width 11 height 5
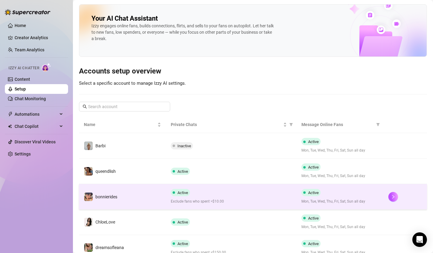
scroll to position [33, 0]
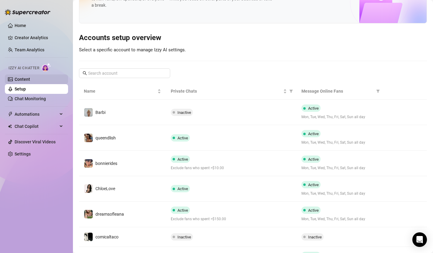
click at [19, 78] on link "Content" at bounding box center [22, 79] width 15 height 5
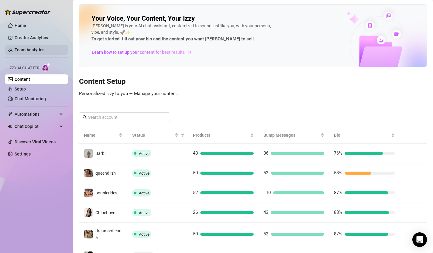
click at [31, 47] on link "Team Analytics" at bounding box center [30, 49] width 30 height 5
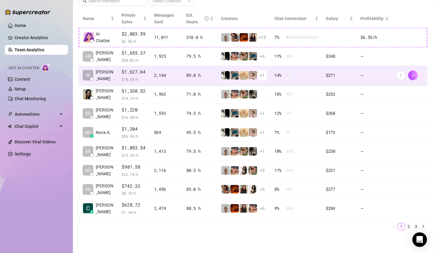
scroll to position [115, 0]
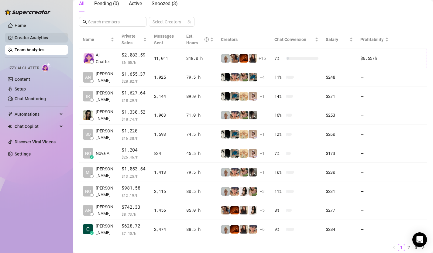
click at [35, 34] on link "Creator Analytics" at bounding box center [39, 38] width 49 height 10
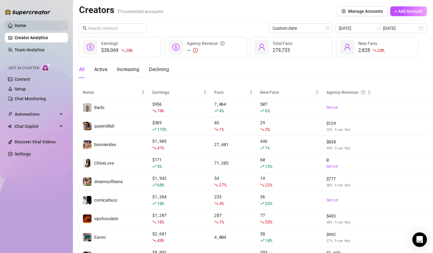
click at [26, 26] on link "Home" at bounding box center [21, 25] width 12 height 5
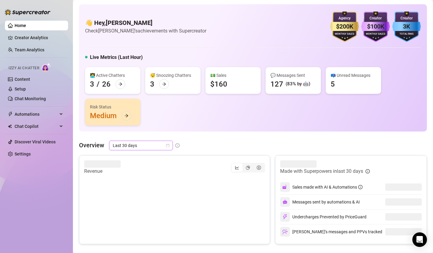
scroll to position [23, 0]
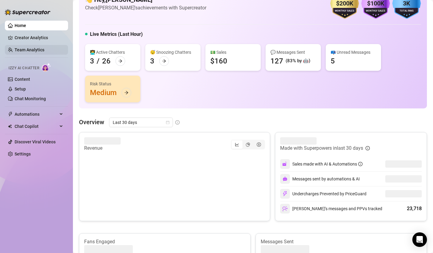
click at [35, 47] on link "Team Analytics" at bounding box center [30, 49] width 30 height 5
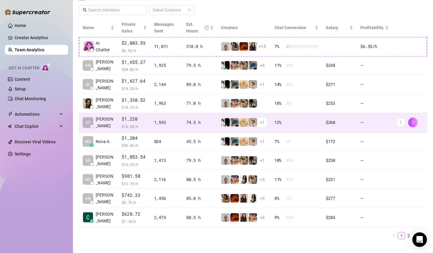
scroll to position [128, 0]
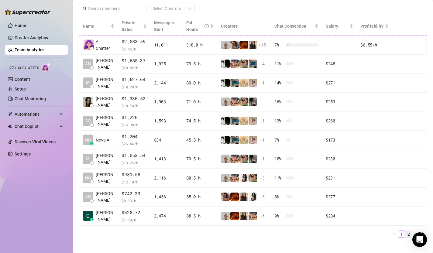
click at [408, 233] on link "2" at bounding box center [408, 234] width 7 height 7
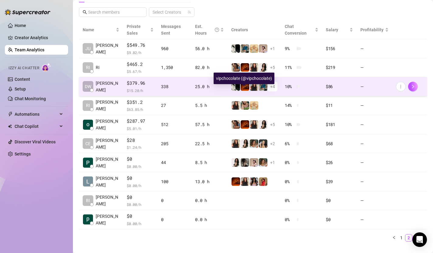
scroll to position [125, 0]
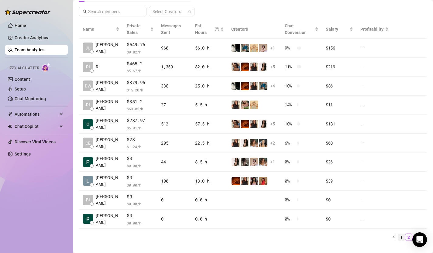
click at [402, 236] on link "1" at bounding box center [401, 237] width 7 height 7
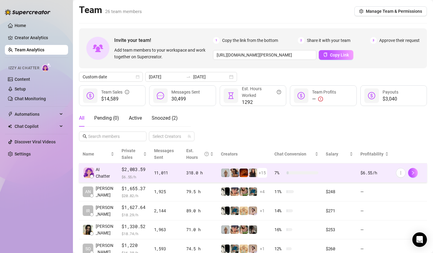
scroll to position [19, 0]
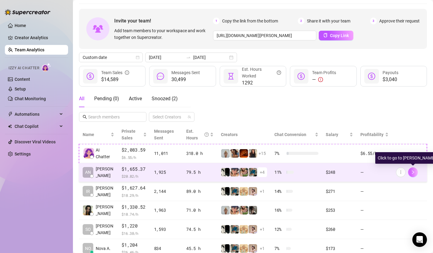
click at [412, 173] on icon "right" at bounding box center [413, 172] width 4 height 4
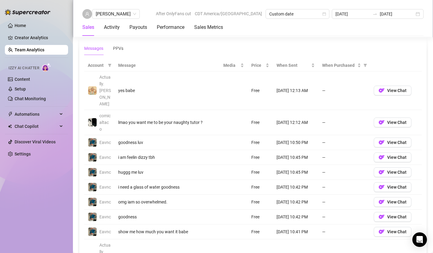
scroll to position [426, 0]
click at [24, 88] on link "Setup" at bounding box center [20, 89] width 11 height 5
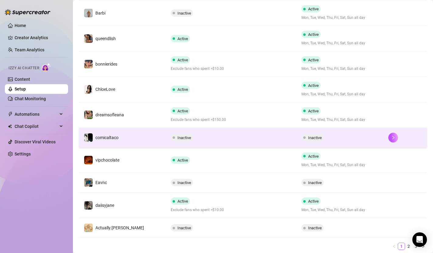
scroll to position [153, 0]
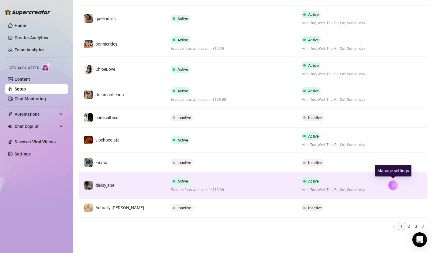
click at [394, 187] on icon "right" at bounding box center [393, 185] width 4 height 4
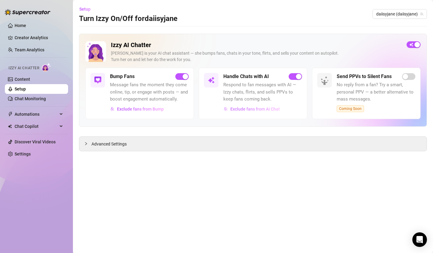
click at [261, 110] on span "Exclude fans from AI Chat" at bounding box center [255, 109] width 50 height 5
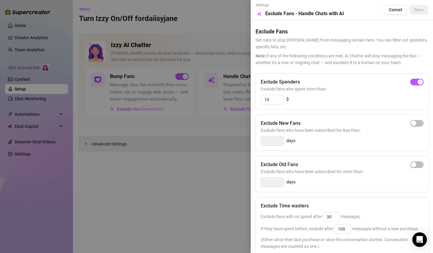
scroll to position [77, 0]
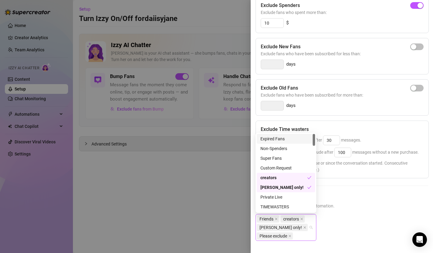
click at [310, 228] on div "Friends creators [PERSON_NAME] only! Please exclude" at bounding box center [286, 227] width 61 height 27
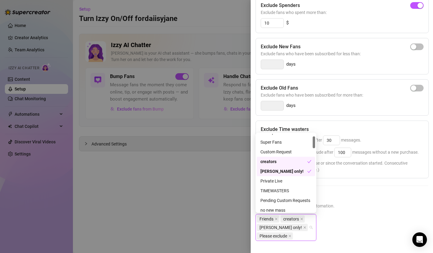
scroll to position [15, 0]
click at [344, 206] on span "Select lists to exclude from AI automation." at bounding box center [342, 206] width 173 height 7
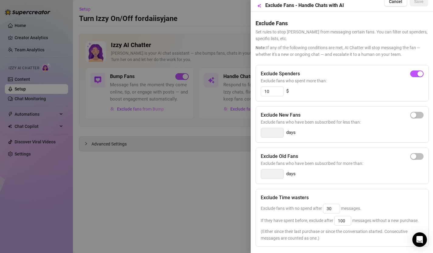
scroll to position [0, 0]
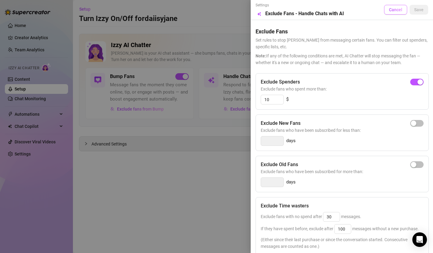
click at [400, 12] on button "Cancel" at bounding box center [395, 10] width 23 height 10
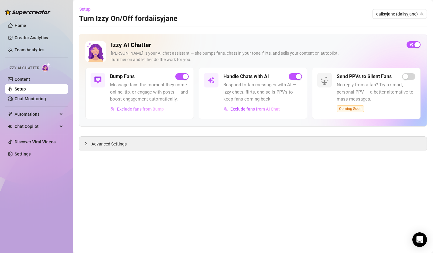
click at [145, 107] on span "Exclude fans from Bump" at bounding box center [140, 109] width 47 height 5
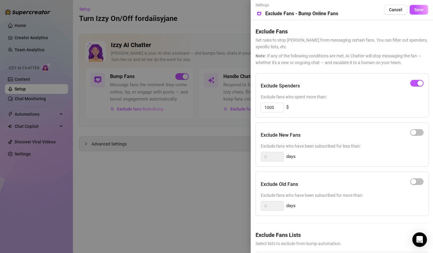
click at [307, 242] on span "Select lists to exclude from bump automation." at bounding box center [342, 243] width 173 height 7
click at [312, 252] on div "no new mass" at bounding box center [303, 257] width 38 height 11
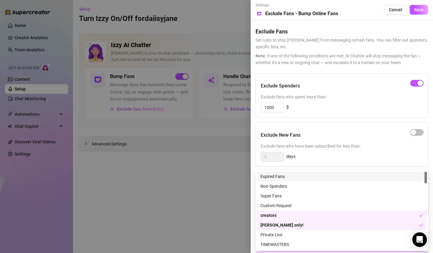
scroll to position [45, 0]
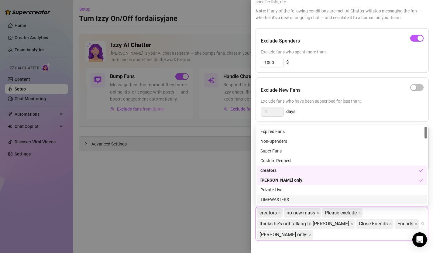
click at [308, 245] on div "Exclude Fans Lists Select lists to exclude from bump automation. creators no ne…" at bounding box center [342, 218] width 173 height 65
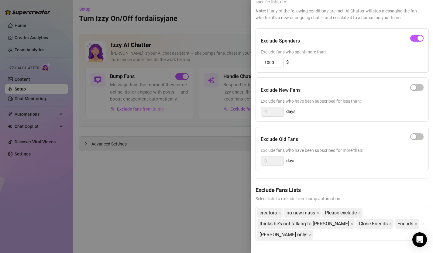
click at [219, 28] on div at bounding box center [216, 126] width 433 height 253
